Goal: Navigation & Orientation: Find specific page/section

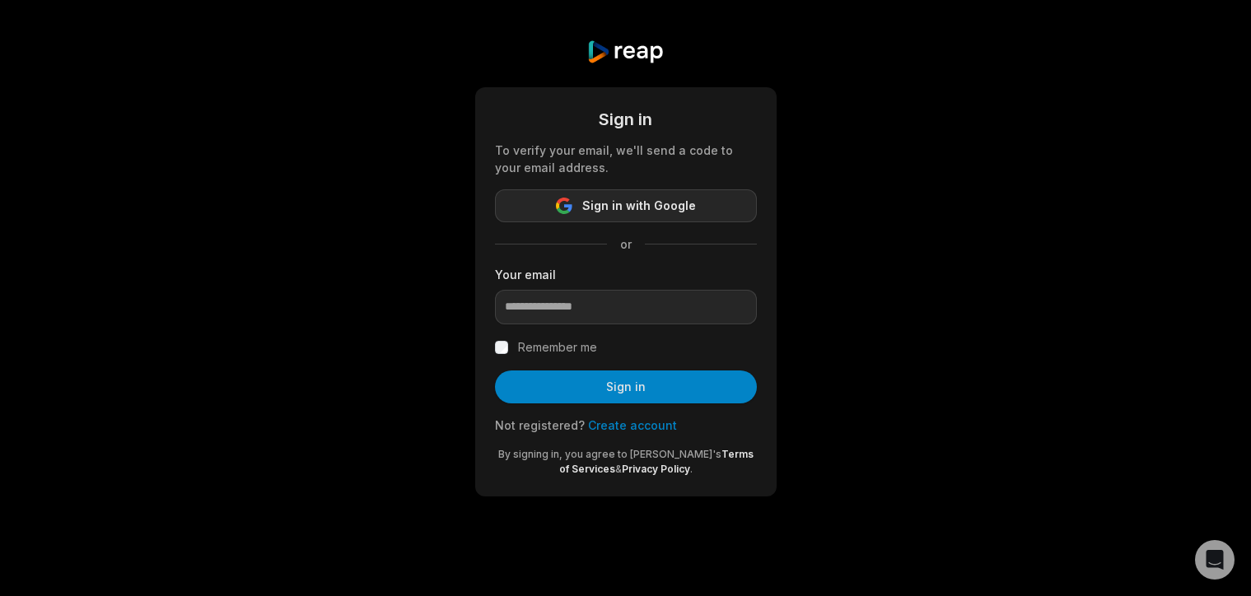
click at [589, 203] on span "Sign in with Google" at bounding box center [639, 206] width 114 height 20
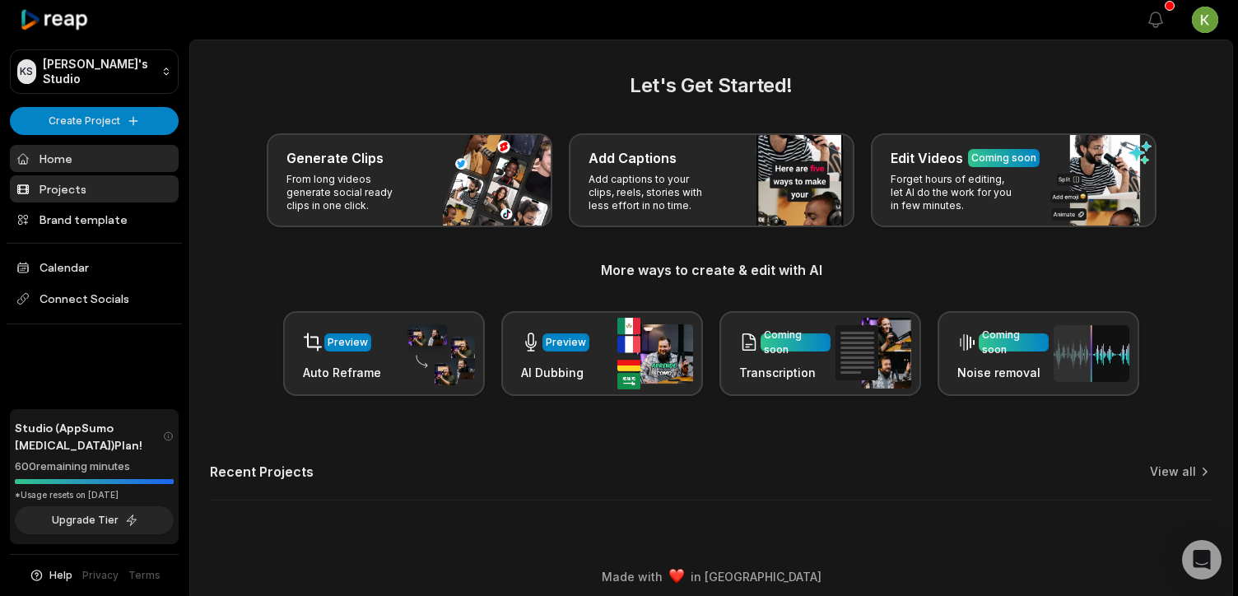
click at [84, 192] on link "Projects" at bounding box center [94, 188] width 169 height 27
